Goal: Navigation & Orientation: Understand site structure

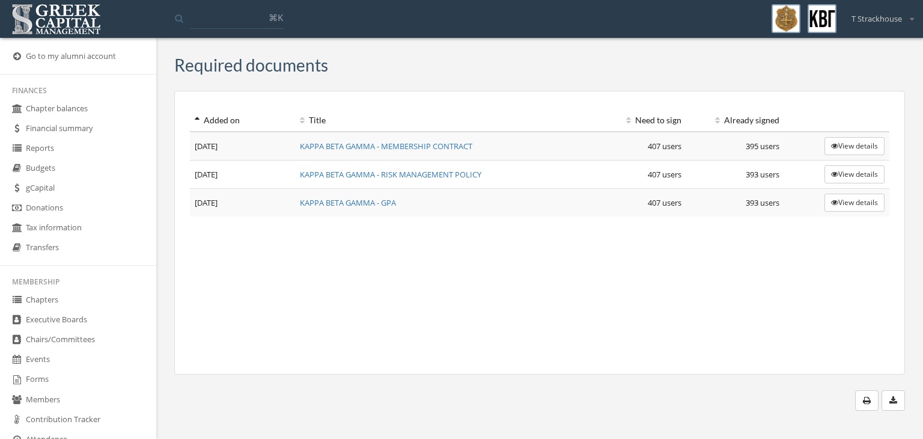
click at [83, 299] on link "Chapters" at bounding box center [78, 300] width 156 height 20
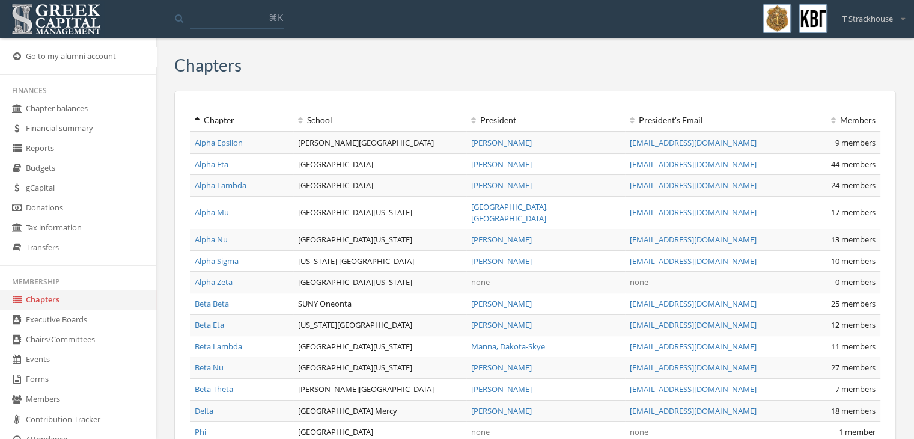
click at [503, 128] on th "President" at bounding box center [545, 120] width 159 height 22
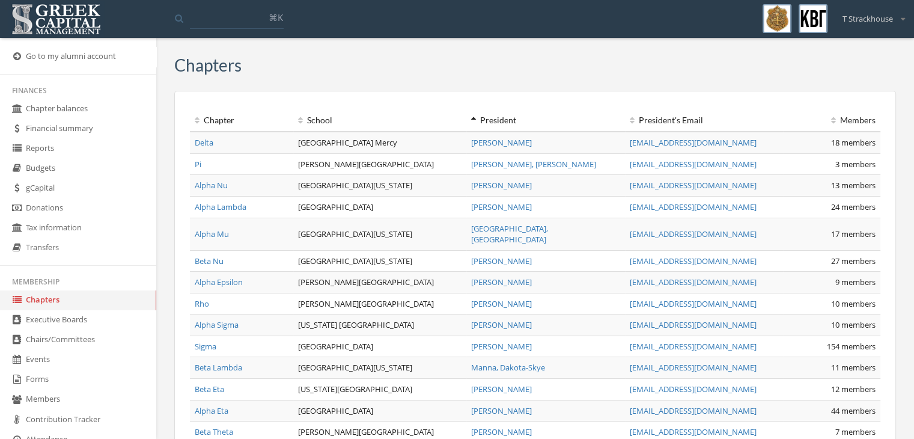
click at [503, 126] on div "President" at bounding box center [545, 120] width 149 height 12
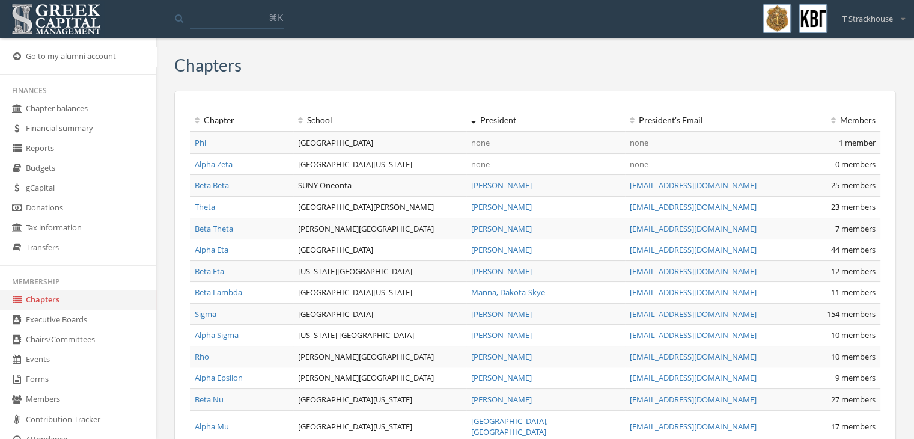
drag, startPoint x: 503, startPoint y: 126, endPoint x: 488, endPoint y: 86, distance: 42.2
click at [488, 86] on div "Chapters Chapter School President President 's Email Members Total: 408 members…" at bounding box center [535, 338] width 740 height 564
click at [99, 324] on link "Executive Boards" at bounding box center [78, 320] width 156 height 20
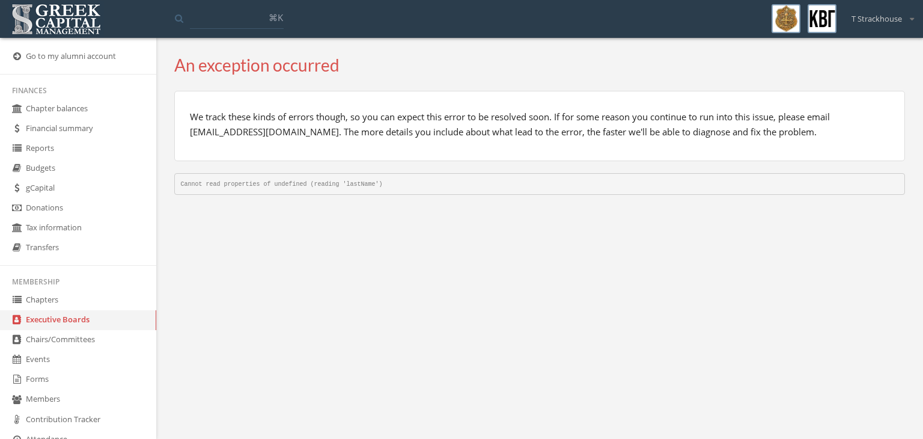
click at [101, 337] on link "Chairs/Committees" at bounding box center [78, 340] width 156 height 20
click at [103, 337] on link "Chairs/Committees" at bounding box center [78, 340] width 156 height 20
click at [90, 347] on link "Chairs/Committees" at bounding box center [78, 340] width 156 height 20
click at [58, 350] on link "Events" at bounding box center [78, 360] width 156 height 20
click at [74, 335] on link "Chairs/Committees" at bounding box center [78, 340] width 156 height 20
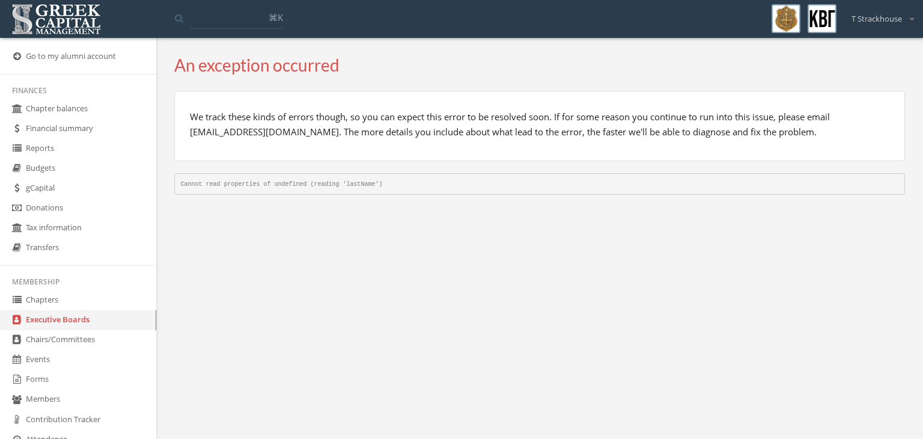
click at [79, 301] on link "Chapters" at bounding box center [78, 300] width 156 height 20
click at [67, 292] on link "Chapters" at bounding box center [78, 300] width 156 height 20
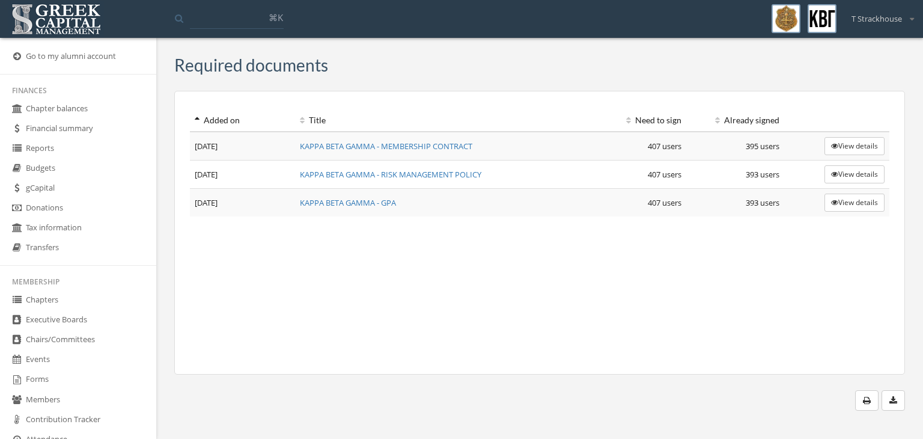
click at [17, 301] on icon at bounding box center [17, 300] width 12 height 10
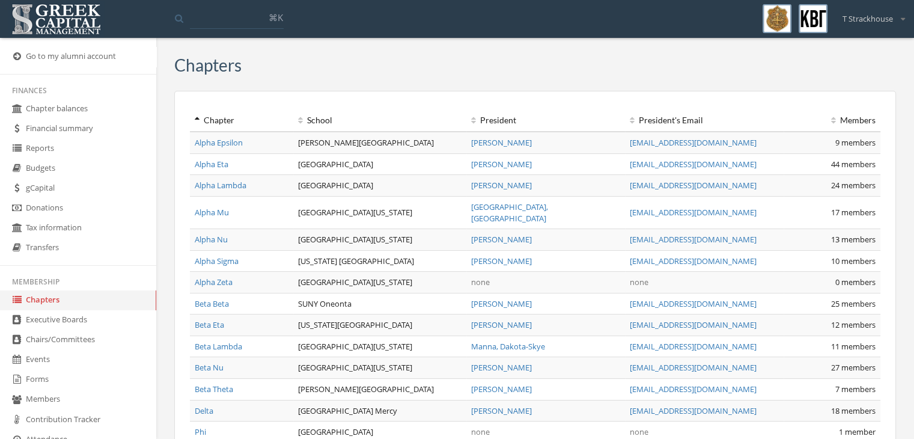
click at [19, 320] on icon at bounding box center [17, 319] width 12 height 10
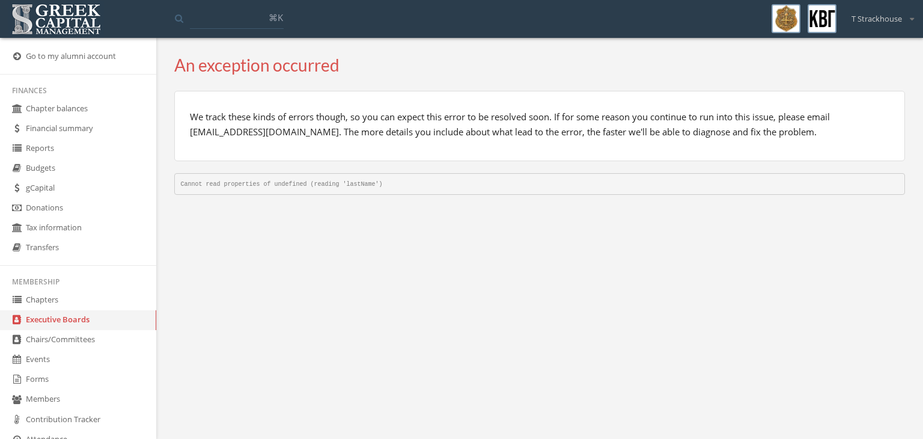
click at [8, 339] on link "Chairs/Committees" at bounding box center [78, 340] width 156 height 20
click at [17, 339] on icon at bounding box center [17, 339] width 12 height 10
click at [50, 344] on link "Chairs/Committees" at bounding box center [78, 340] width 156 height 20
click at [25, 368] on link "Events" at bounding box center [78, 360] width 156 height 20
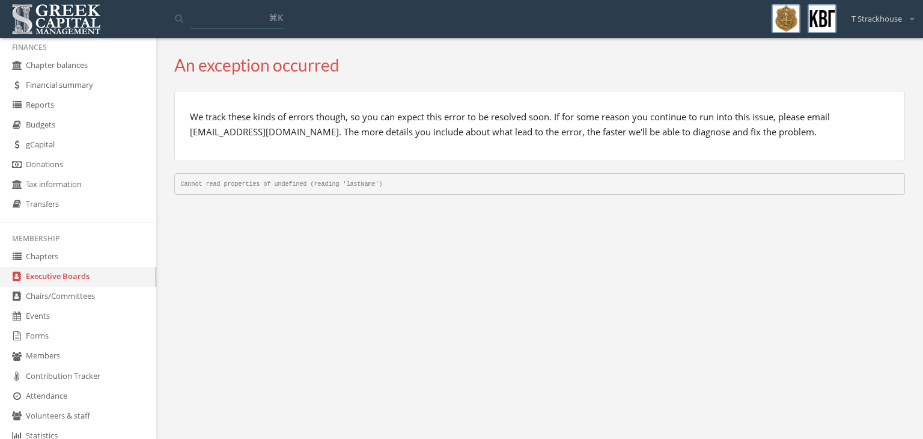
click at [25, 344] on link "Forms" at bounding box center [78, 336] width 156 height 20
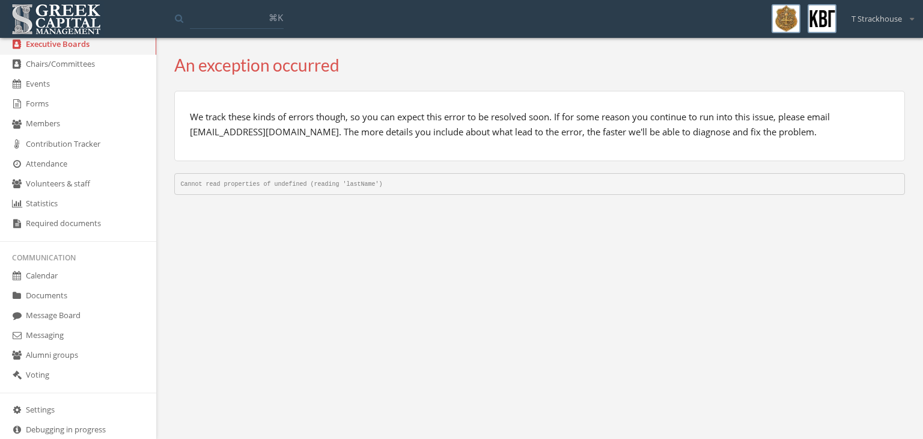
scroll to position [298, 0]
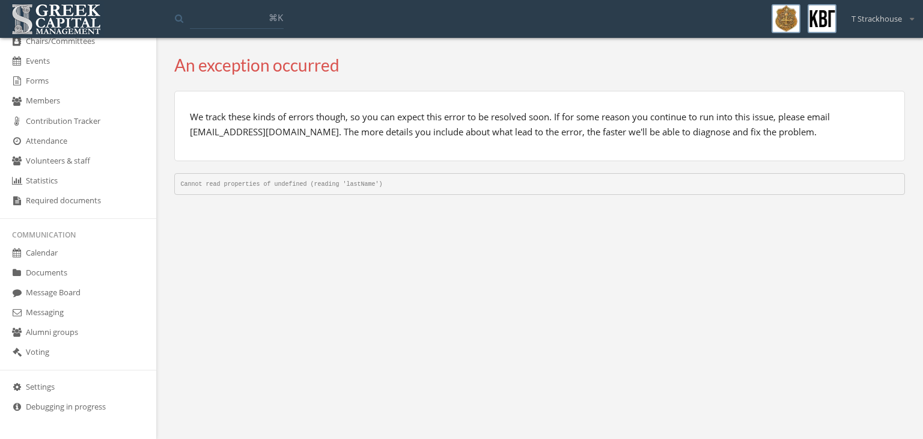
click at [17, 311] on icon at bounding box center [17, 312] width 12 height 10
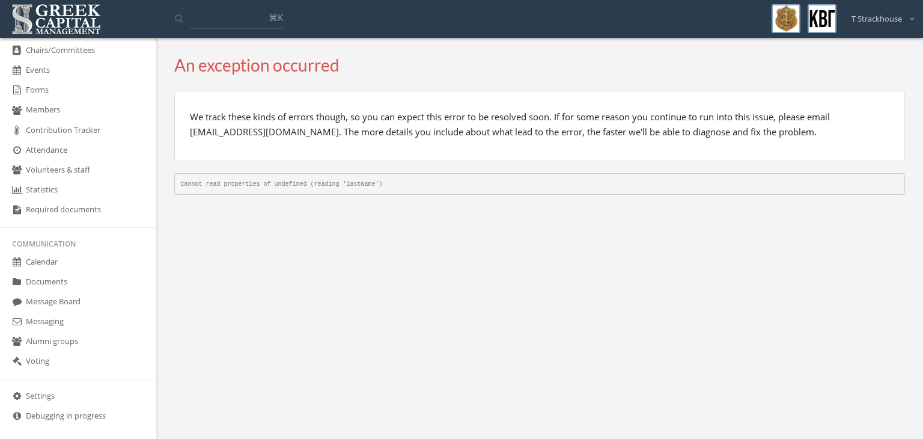
scroll to position [298, 0]
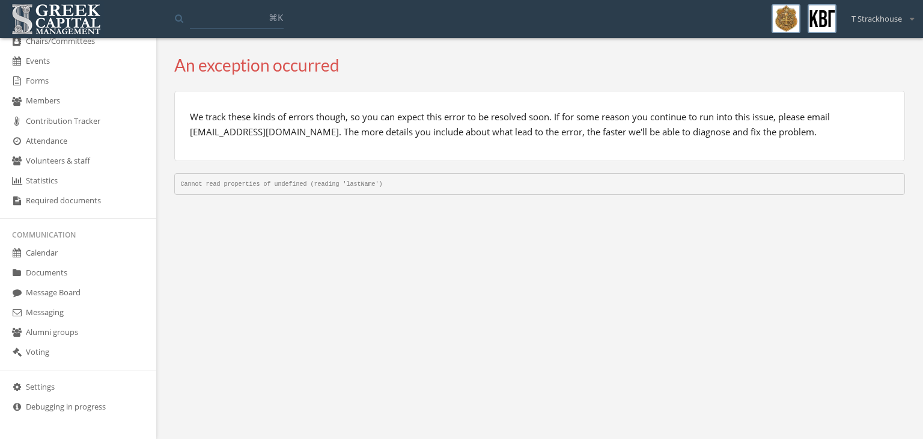
click at [50, 288] on link "Message Board" at bounding box center [78, 293] width 156 height 20
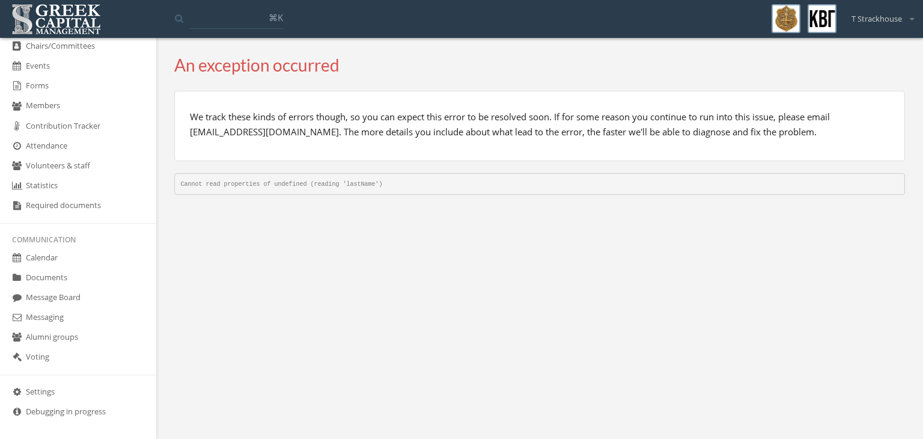
scroll to position [298, 0]
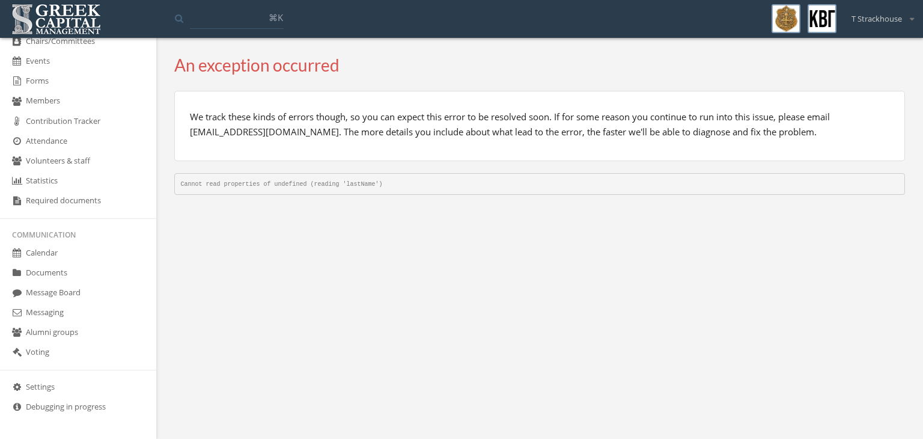
click at [57, 352] on link "Voting" at bounding box center [78, 353] width 156 height 20
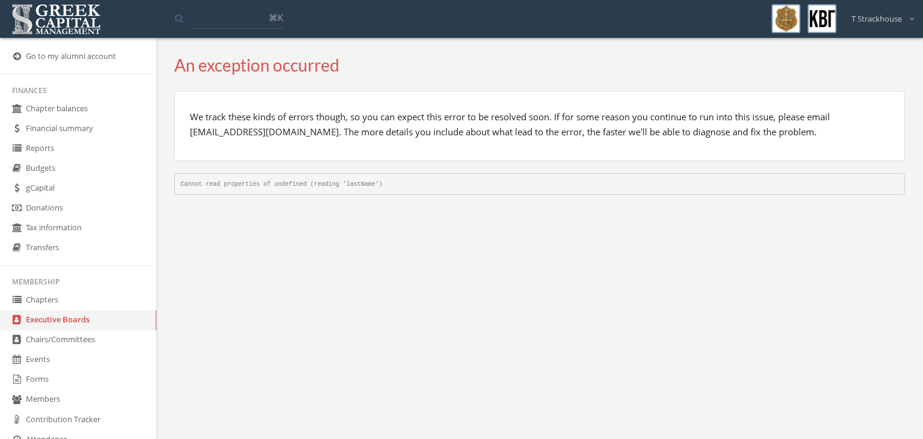
click at [59, 349] on link "Chairs/Committees" at bounding box center [78, 340] width 156 height 20
click at [58, 364] on link "Events" at bounding box center [78, 360] width 156 height 20
click at [75, 298] on link "Chapters" at bounding box center [78, 300] width 156 height 20
click at [84, 254] on link "Transfers" at bounding box center [78, 248] width 156 height 20
click at [96, 220] on link "Tax information" at bounding box center [78, 228] width 156 height 20
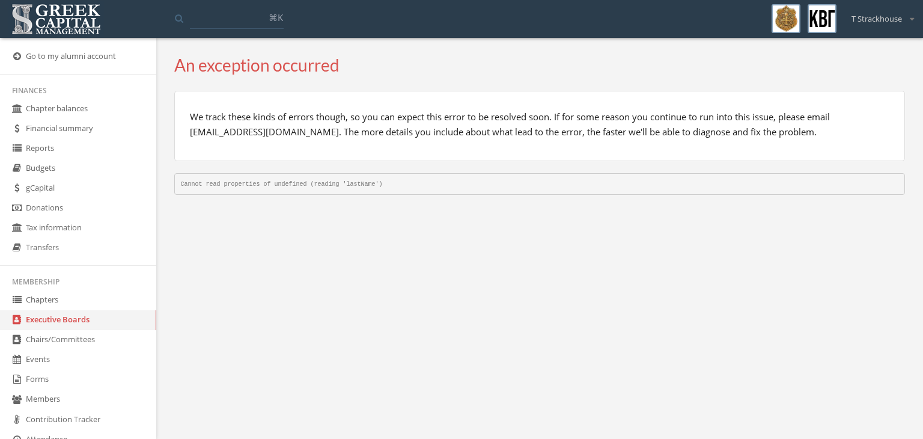
click at [100, 200] on link "Donations" at bounding box center [78, 208] width 156 height 20
click at [105, 186] on link "gCapital" at bounding box center [78, 189] width 156 height 20
click at [109, 170] on link "Budgets" at bounding box center [78, 169] width 156 height 20
click at [117, 150] on link "Reports" at bounding box center [78, 149] width 156 height 20
click at [123, 131] on link "Financial summary" at bounding box center [78, 129] width 156 height 20
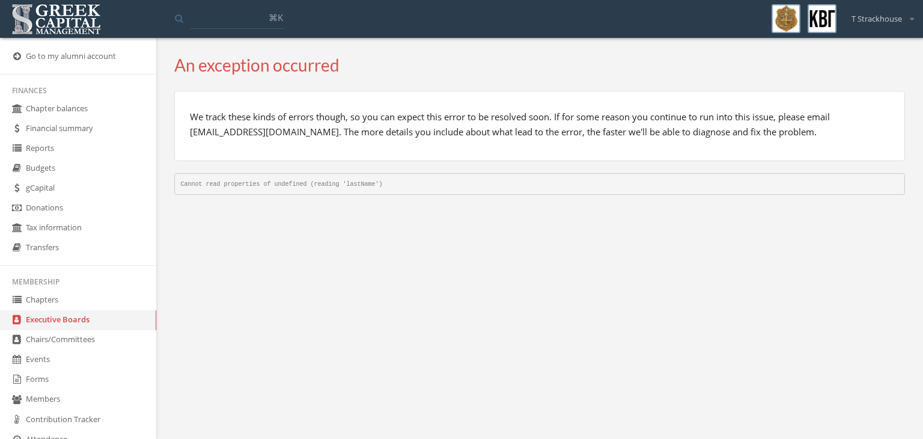
click at [126, 109] on link "Chapter balances" at bounding box center [78, 109] width 156 height 20
